Goal: Task Accomplishment & Management: Manage account settings

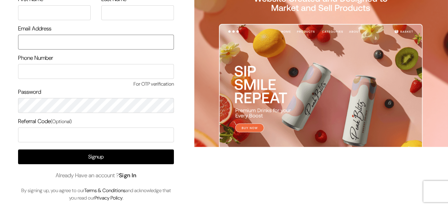
type input "[EMAIL_ADDRESS][DOMAIN_NAME]"
click at [133, 176] on link "Sign In" at bounding box center [128, 175] width 18 height 7
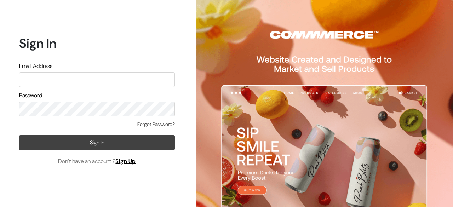
type input "[EMAIL_ADDRESS][DOMAIN_NAME]"
click at [103, 139] on button "Sign In" at bounding box center [97, 142] width 156 height 15
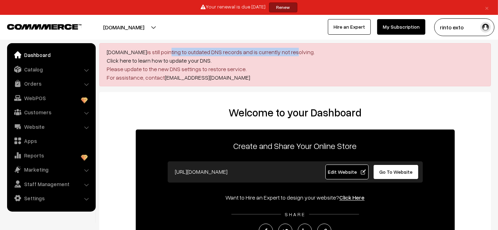
drag, startPoint x: 163, startPoint y: 49, endPoint x: 287, endPoint y: 54, distance: 124.8
click at [286, 54] on div "ksptextile.com is still pointing to outdated DNS records and is currently not r…" at bounding box center [294, 64] width 391 height 43
click at [34, 84] on link "Orders" at bounding box center [51, 83] width 84 height 13
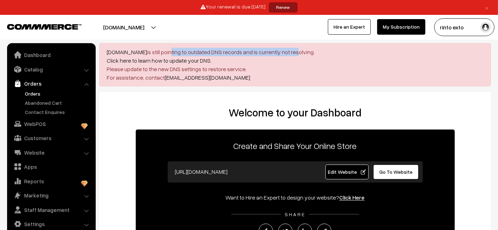
click at [34, 93] on link "Orders" at bounding box center [58, 93] width 70 height 7
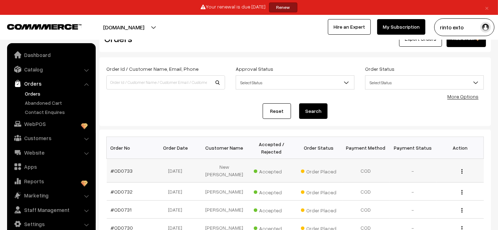
scroll to position [119, 0]
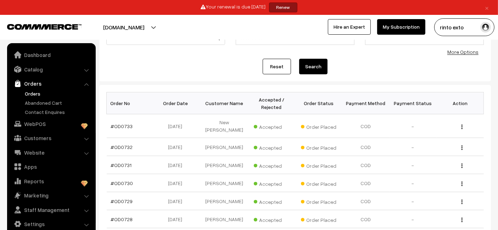
click at [215, 71] on div "Reset Search" at bounding box center [294, 67] width 377 height 16
